Goal: Task Accomplishment & Management: Complete application form

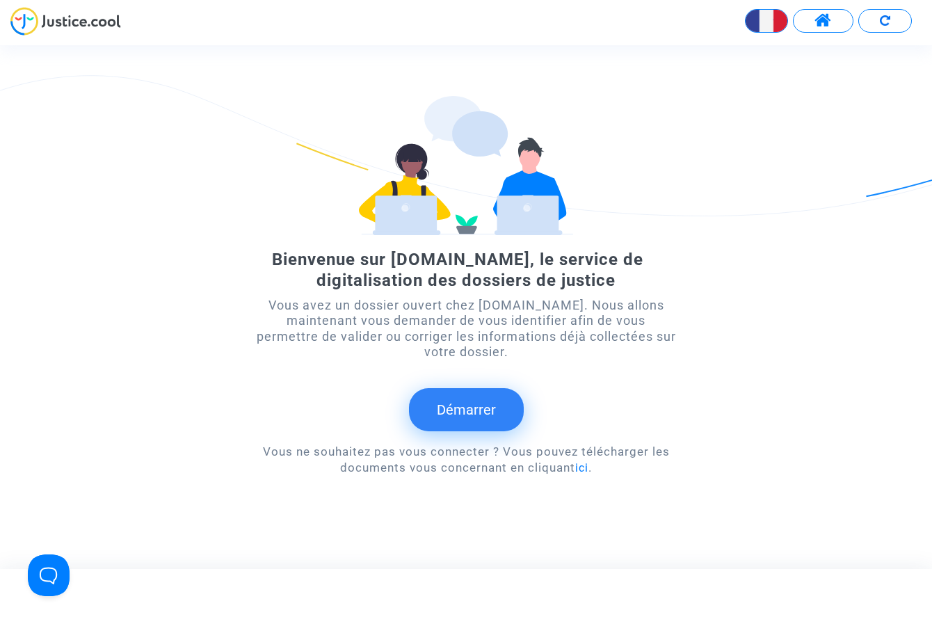
click at [464, 414] on button "Démarrer" at bounding box center [466, 409] width 115 height 43
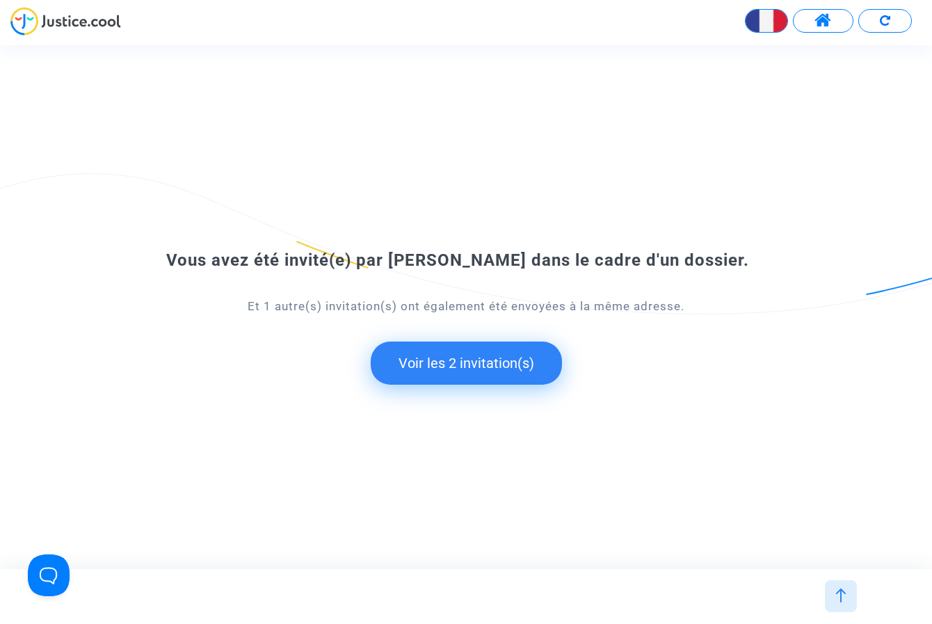
click at [464, 367] on button "Voir les 2 invitation(s)" at bounding box center [466, 362] width 191 height 43
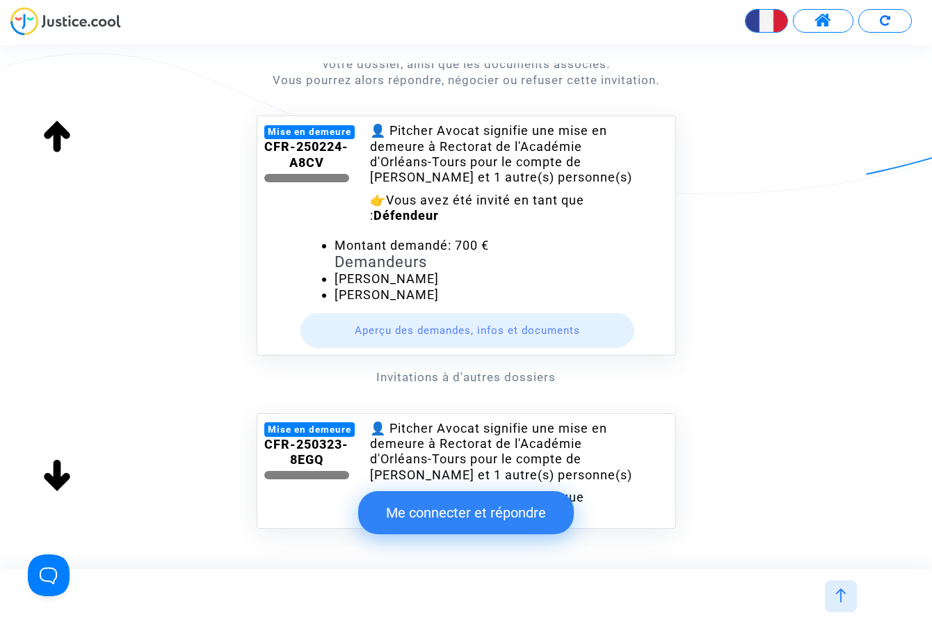
scroll to position [238, 0]
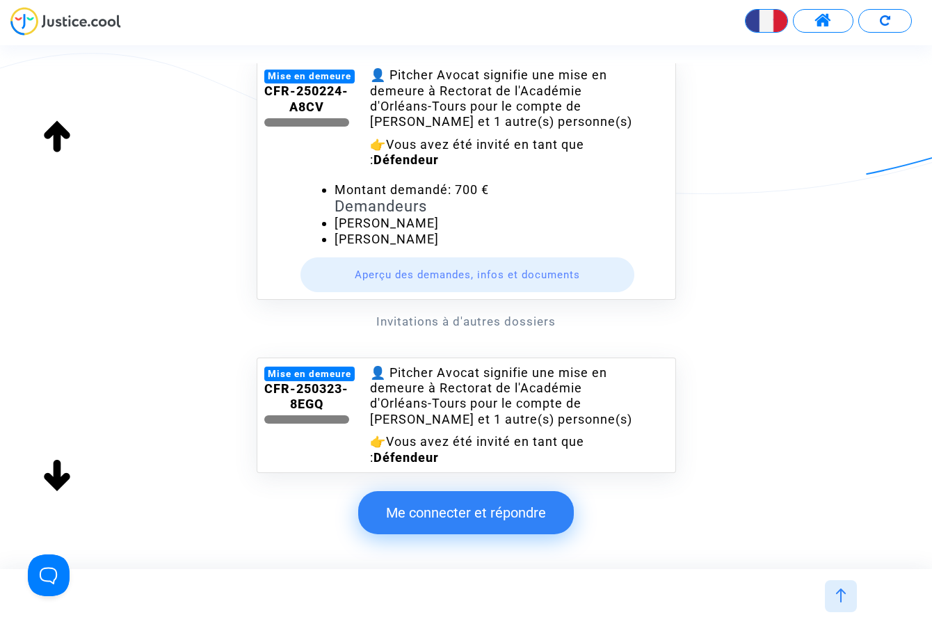
click at [471, 279] on button "Aperçu des demandes, infos et documents" at bounding box center [466, 274] width 333 height 35
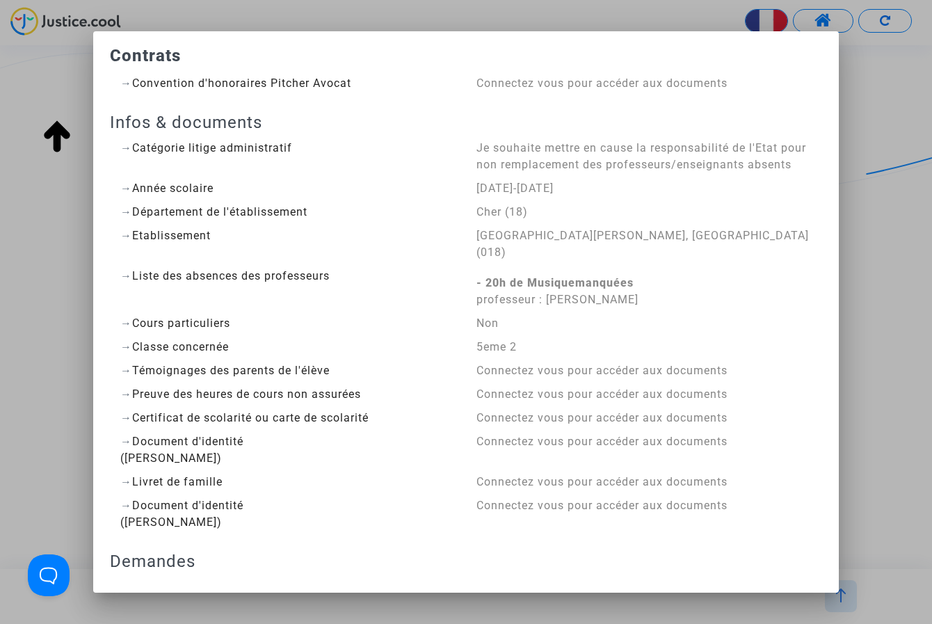
click at [373, 551] on div "Contrats → Convention d'honoraires Pitcher Avocat Connectez vous pour accéder a…" at bounding box center [466, 590] width 712 height 1084
click at [587, 280] on b "- 20h de Musique manquées" at bounding box center [554, 282] width 157 height 13
click at [630, 378] on div "Connectez vous pour accéder aux documents" at bounding box center [643, 370] width 335 height 17
click at [150, 562] on h3 "Demandes" at bounding box center [466, 561] width 712 height 20
